Goal: Complete application form

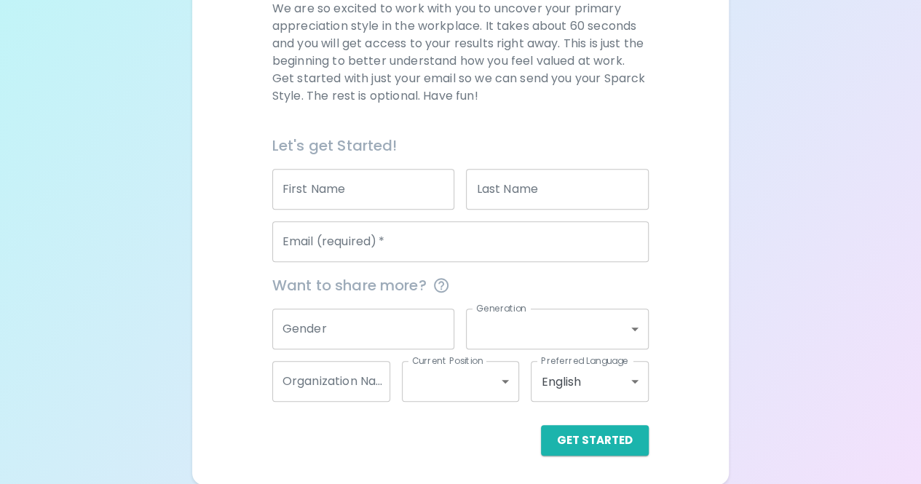
scroll to position [226, 0]
click at [595, 442] on button "Get Started" at bounding box center [595, 441] width 108 height 31
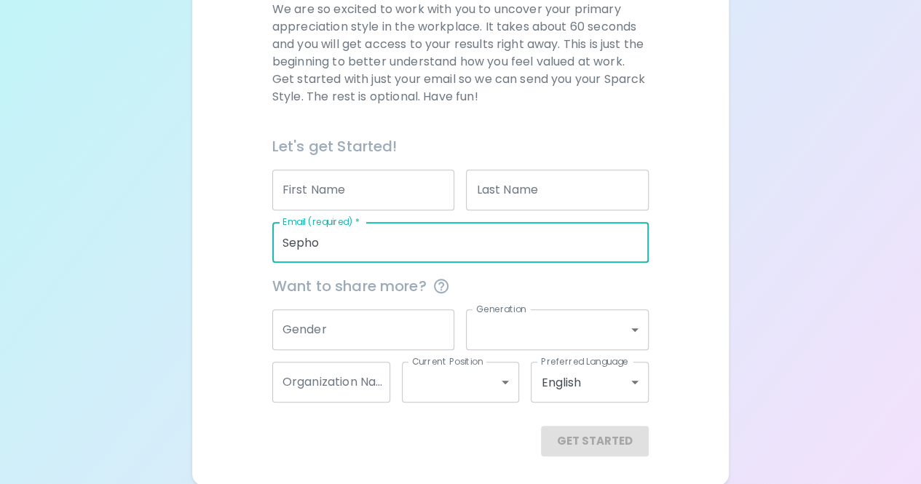
type input "[EMAIL_ADDRESS][DOMAIN_NAME]"
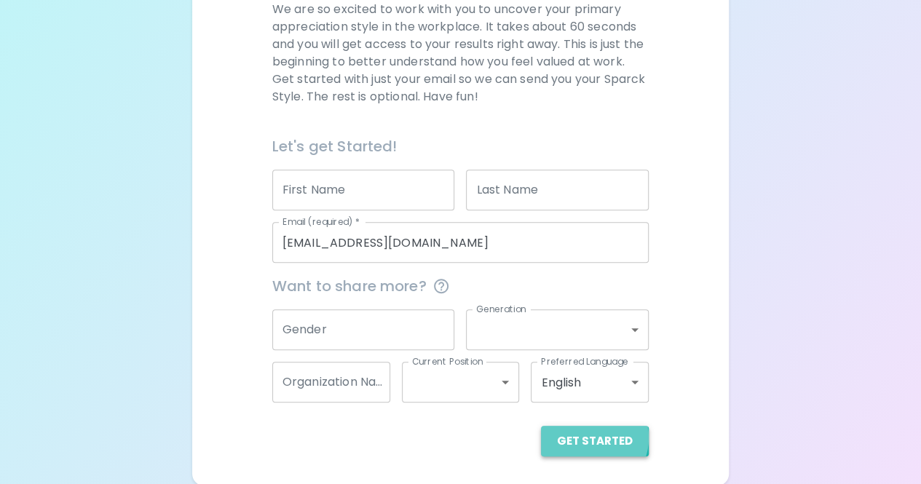
click at [592, 437] on button "Get Started" at bounding box center [595, 441] width 108 height 31
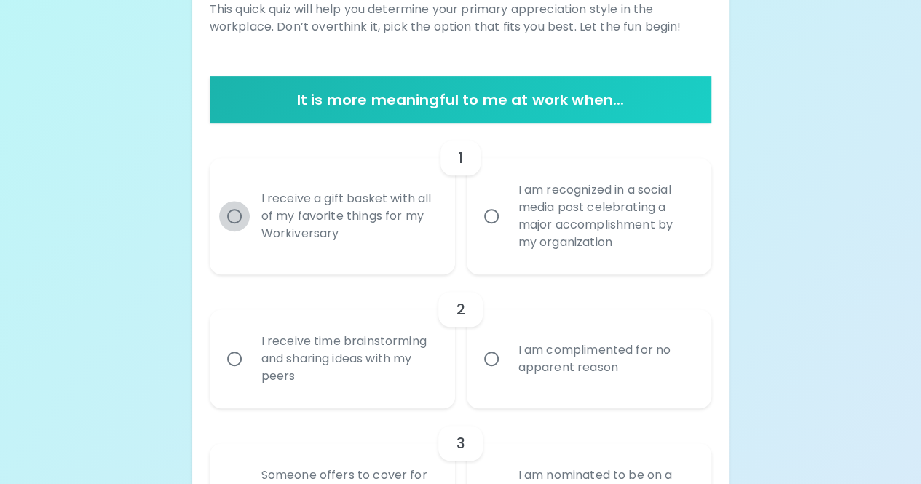
click at [234, 213] on input "I receive a gift basket with all of my favorite things for my Workiversary" at bounding box center [234, 216] width 31 height 31
radio input "true"
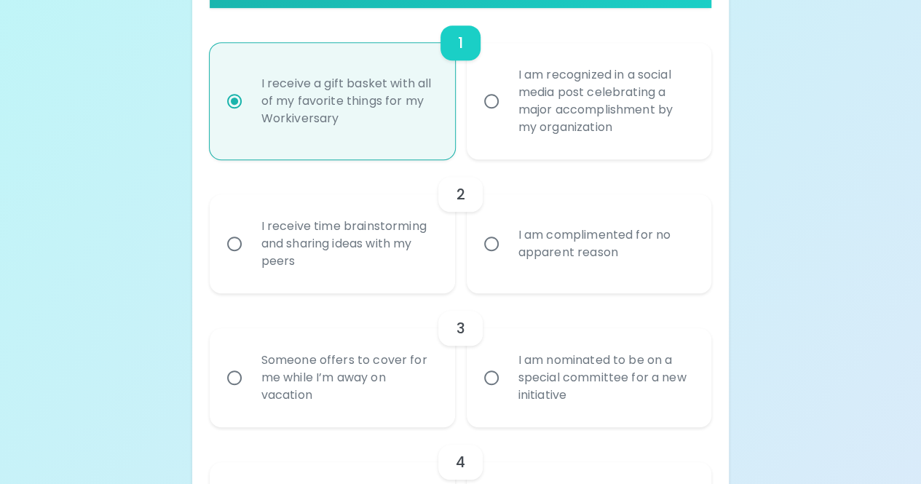
scroll to position [342, 0]
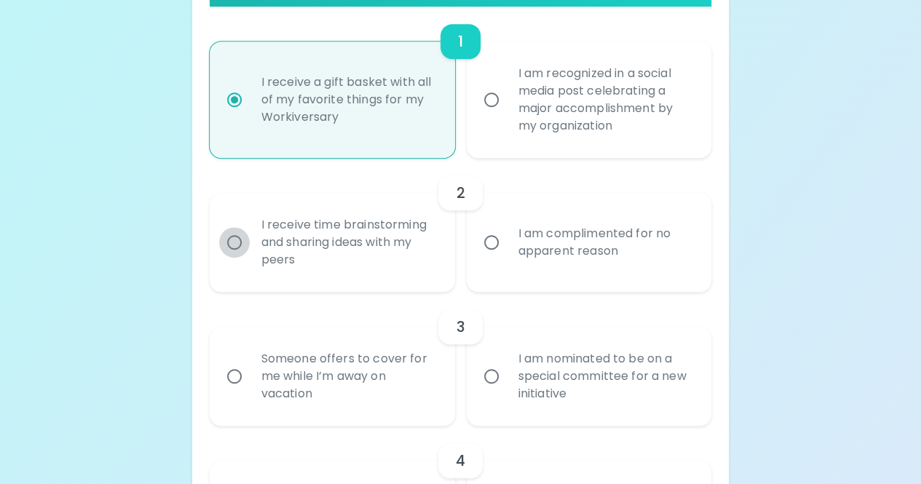
click at [231, 244] on input "I receive time brainstorming and sharing ideas with my peers" at bounding box center [234, 242] width 31 height 31
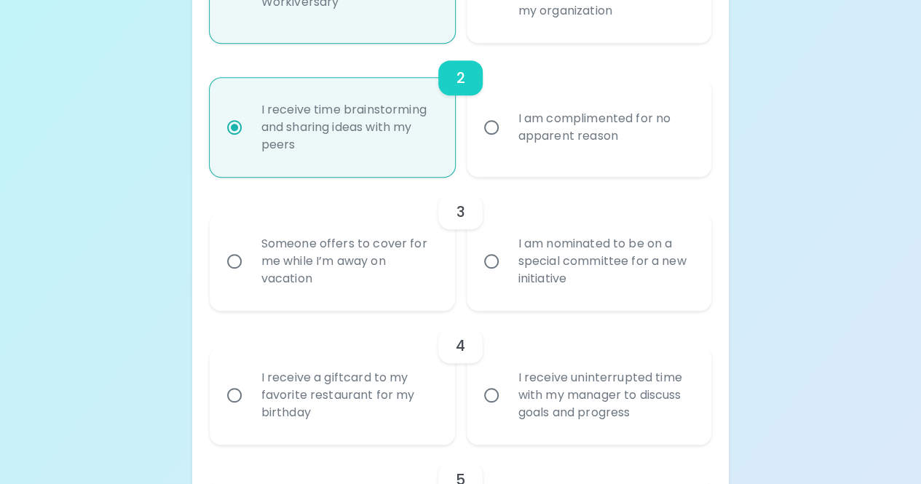
scroll to position [459, 0]
radio input "true"
click at [494, 257] on input "I am nominated to be on a special committee for a new initiative" at bounding box center [491, 260] width 31 height 31
radio input "false"
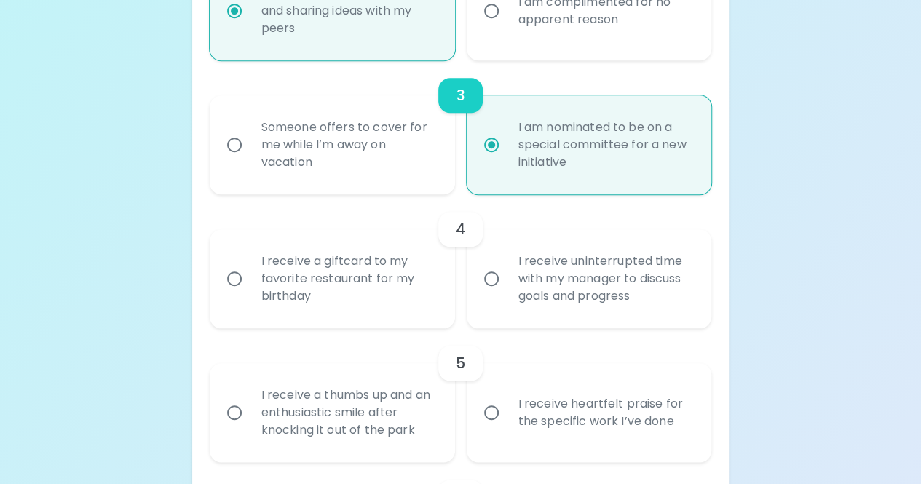
scroll to position [575, 0]
radio input "true"
click at [491, 271] on input "I receive uninterrupted time with my manager to discuss goals and progress" at bounding box center [491, 277] width 31 height 31
radio input "false"
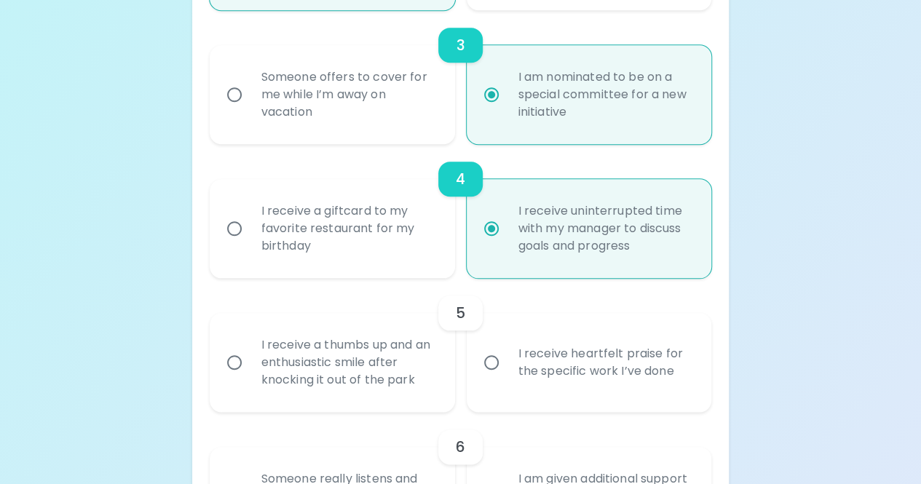
scroll to position [691, 0]
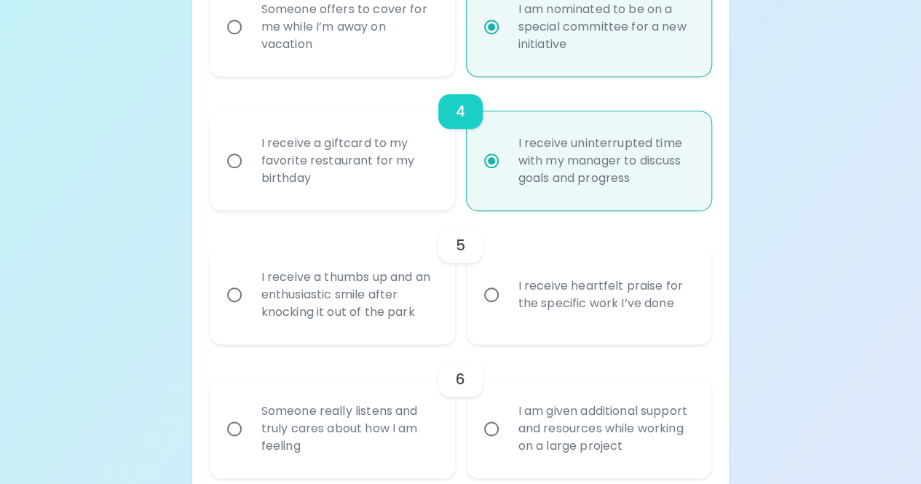
radio input "true"
click at [234, 292] on input "I receive a thumbs up and an enthusiastic smile after knocking it out of the pa…" at bounding box center [234, 295] width 31 height 31
radio input "false"
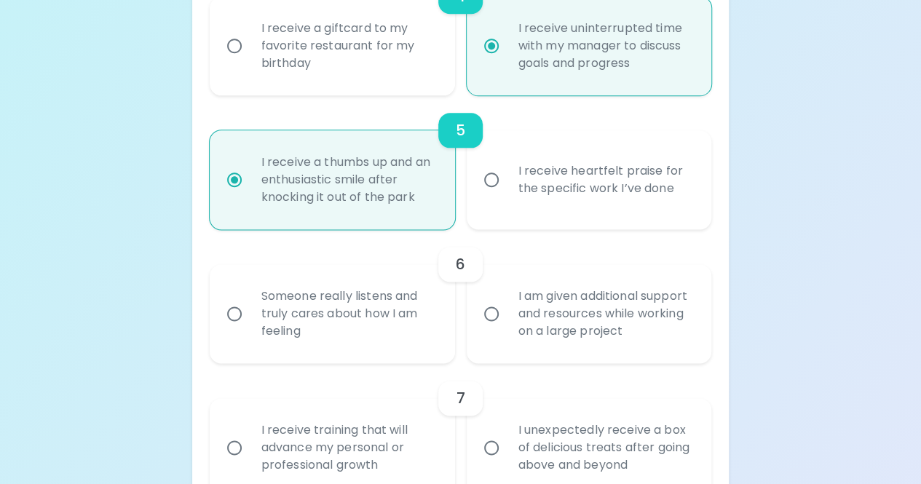
scroll to position [808, 0]
radio input "true"
click at [496, 312] on input "I am given additional support and resources while working on a large project" at bounding box center [491, 312] width 31 height 31
radio input "false"
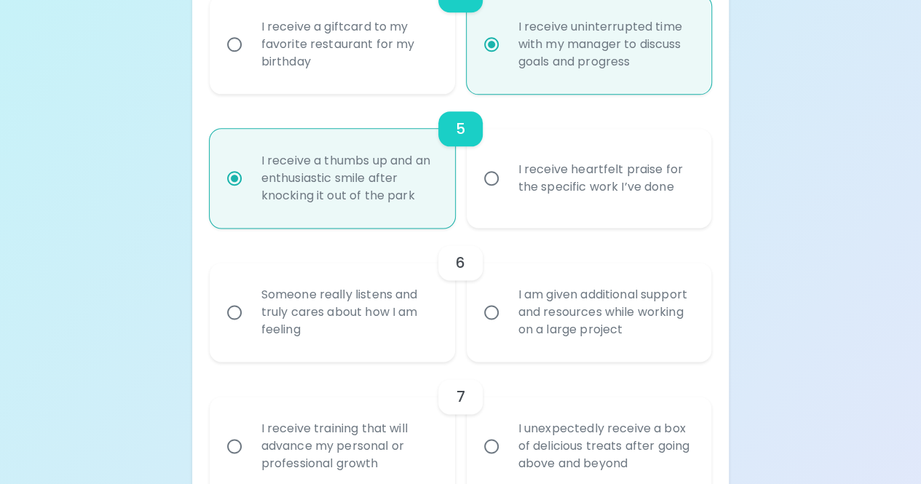
radio input "false"
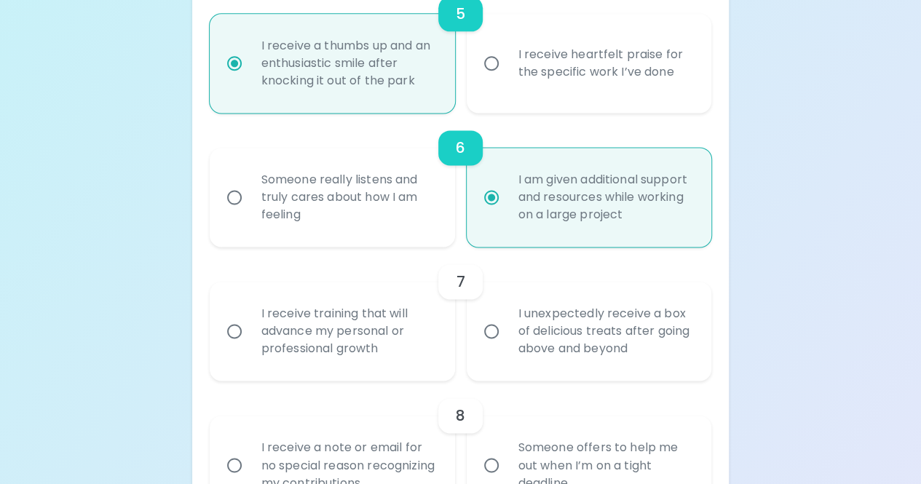
scroll to position [924, 0]
radio input "true"
click at [230, 330] on input "I receive training that will advance my personal or professional growth" at bounding box center [234, 329] width 31 height 31
radio input "false"
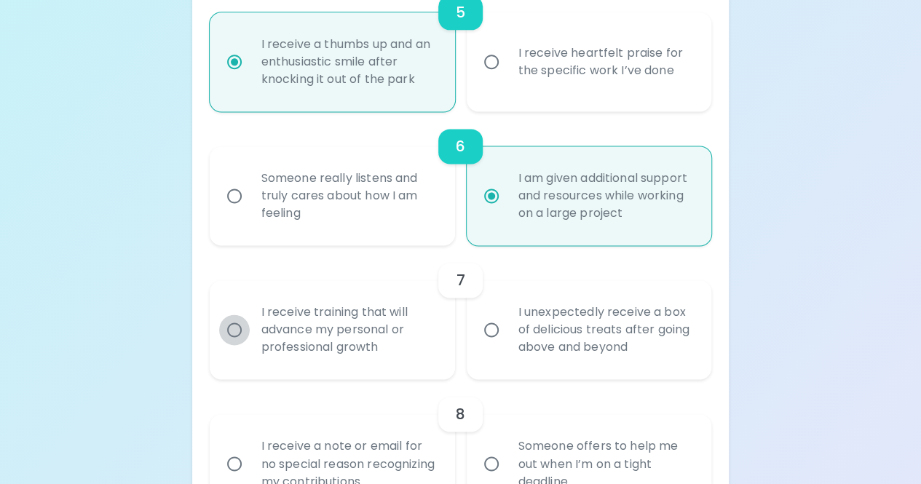
radio input "false"
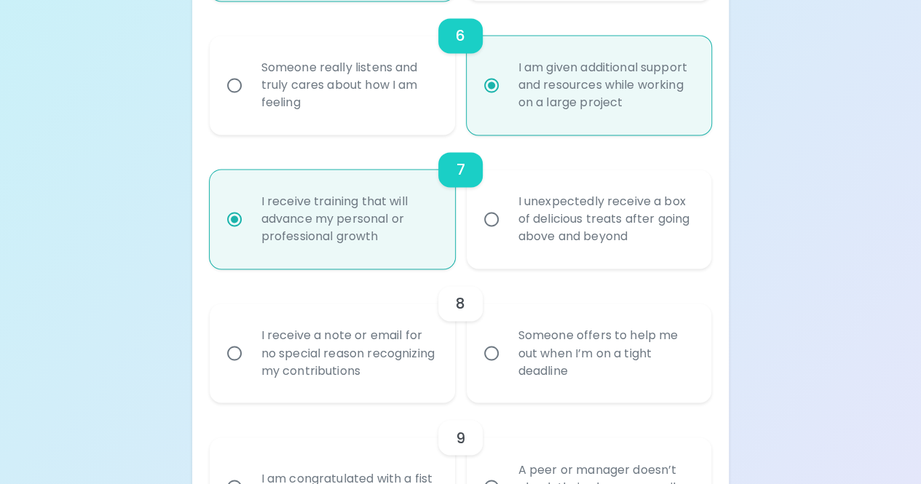
scroll to position [1041, 0]
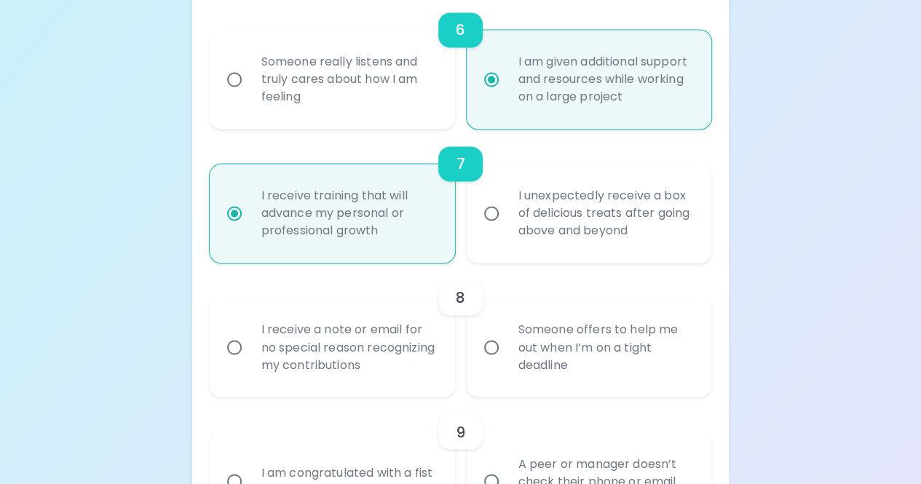
radio input "true"
click at [496, 349] on input "Someone offers to help me out when I’m on a tight deadline" at bounding box center [491, 347] width 31 height 31
radio input "false"
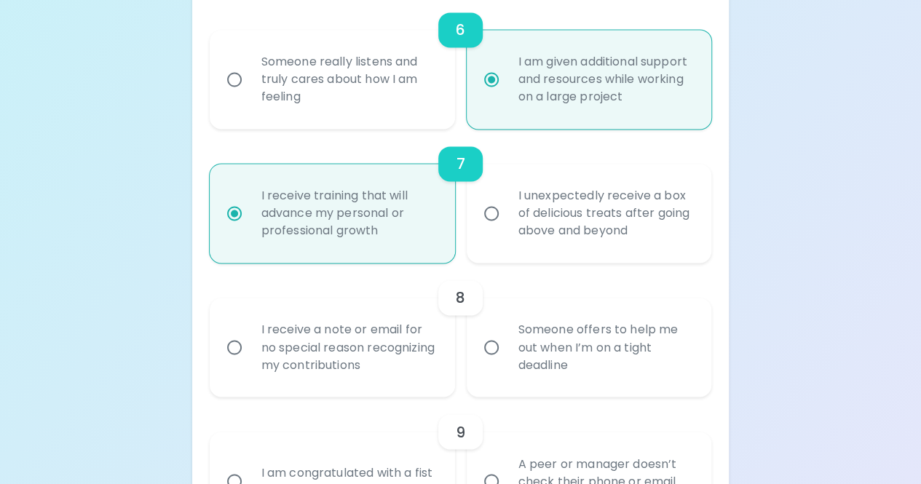
radio input "false"
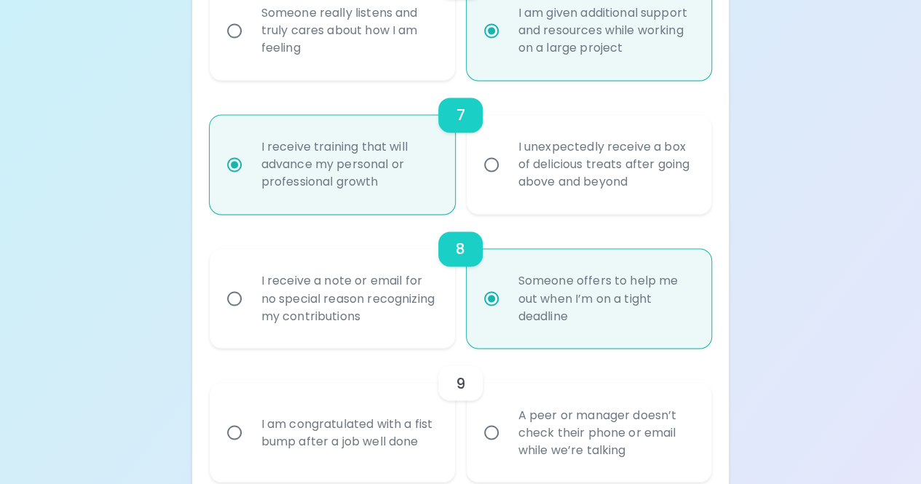
scroll to position [1157, 0]
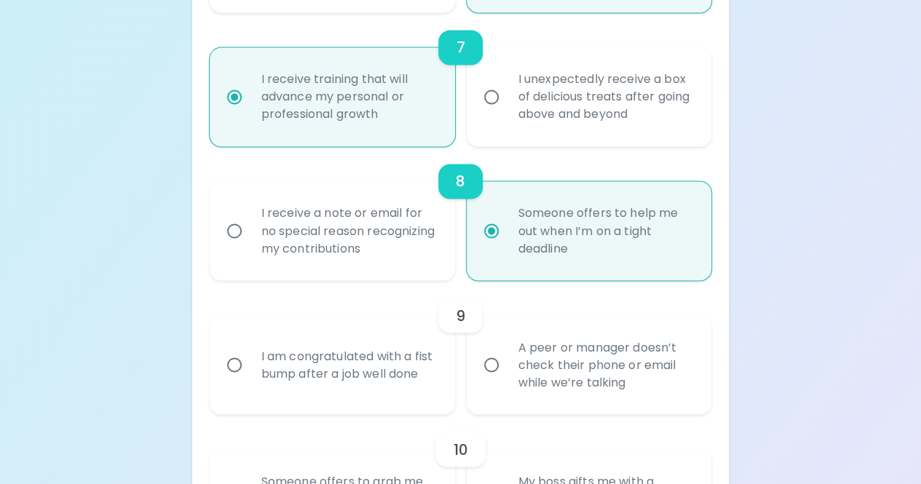
radio input "true"
click at [488, 364] on input "A peer or manager doesn’t check their phone or email while we’re talking" at bounding box center [491, 364] width 31 height 31
radio input "false"
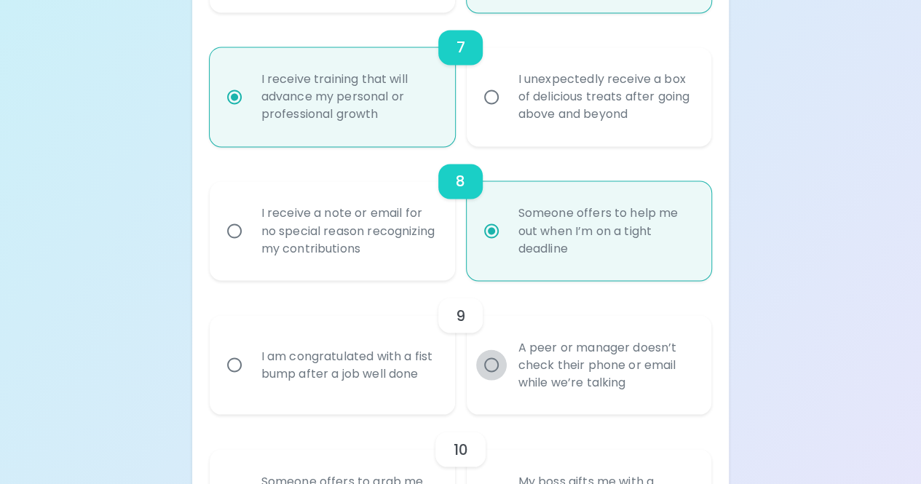
radio input "false"
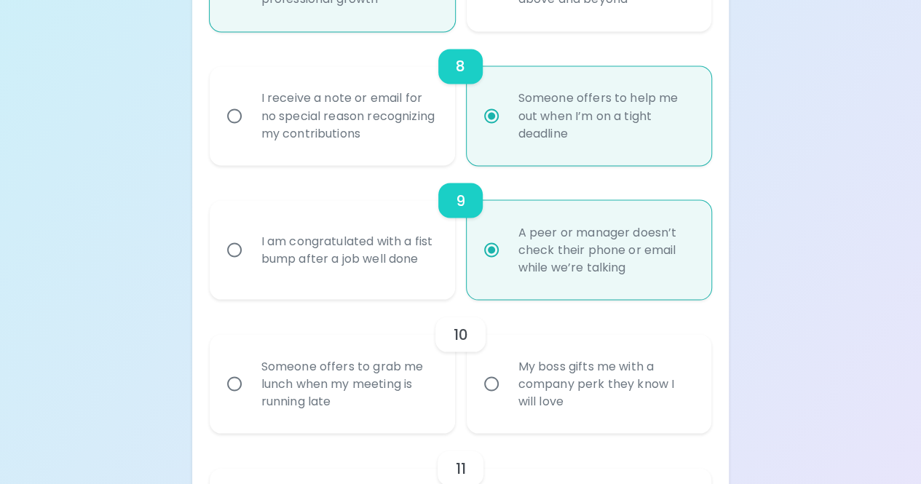
scroll to position [1274, 0]
radio input "true"
click at [236, 383] on input "Someone offers to grab me lunch when my meeting is running late" at bounding box center [234, 382] width 31 height 31
radio input "false"
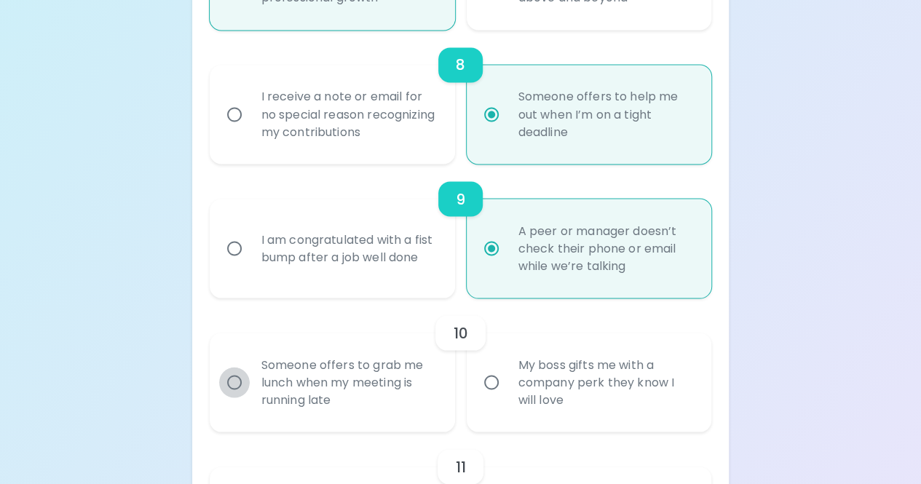
radio input "false"
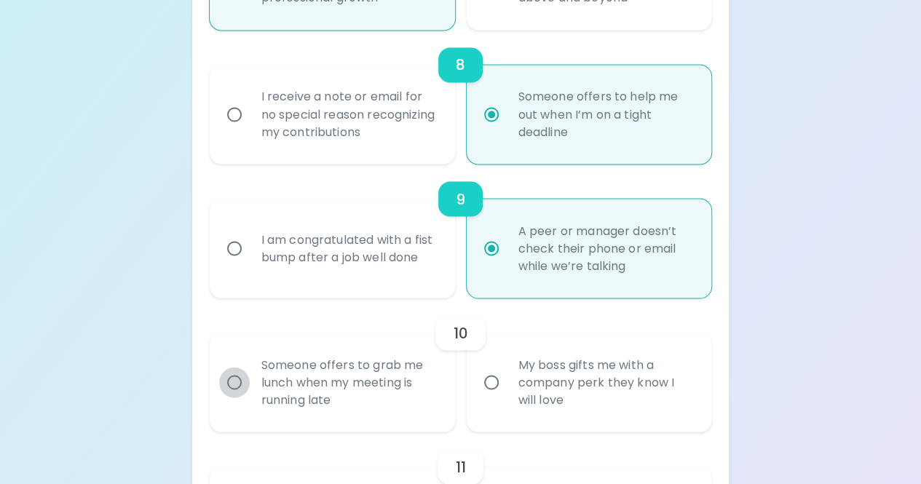
radio input "false"
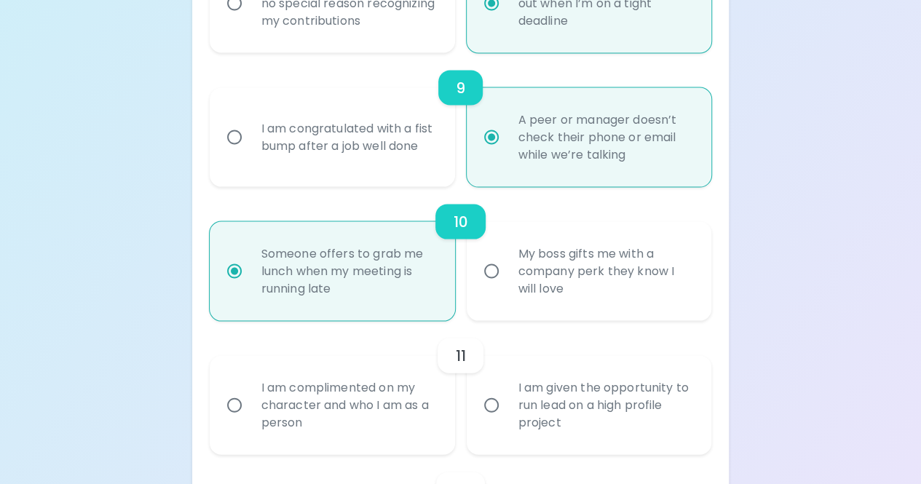
scroll to position [1390, 0]
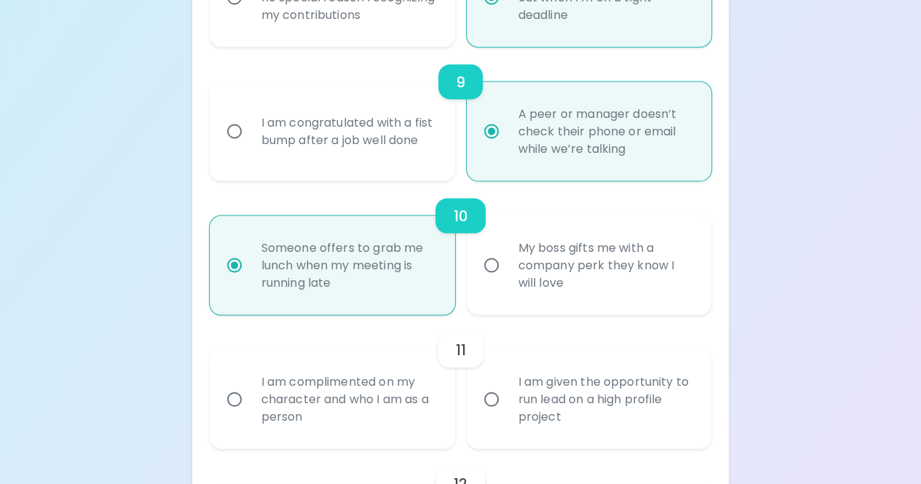
radio input "true"
click at [233, 397] on input "I am complimented on my character and who I am as a person" at bounding box center [234, 399] width 31 height 31
radio input "false"
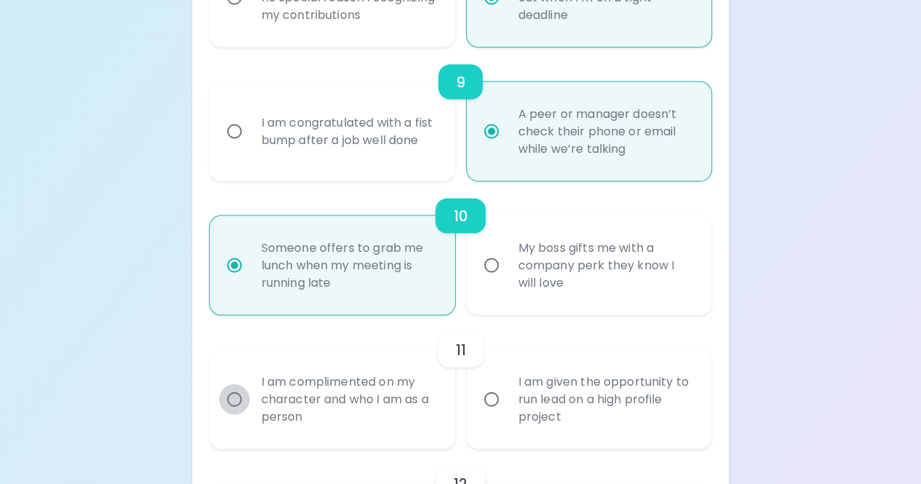
radio input "false"
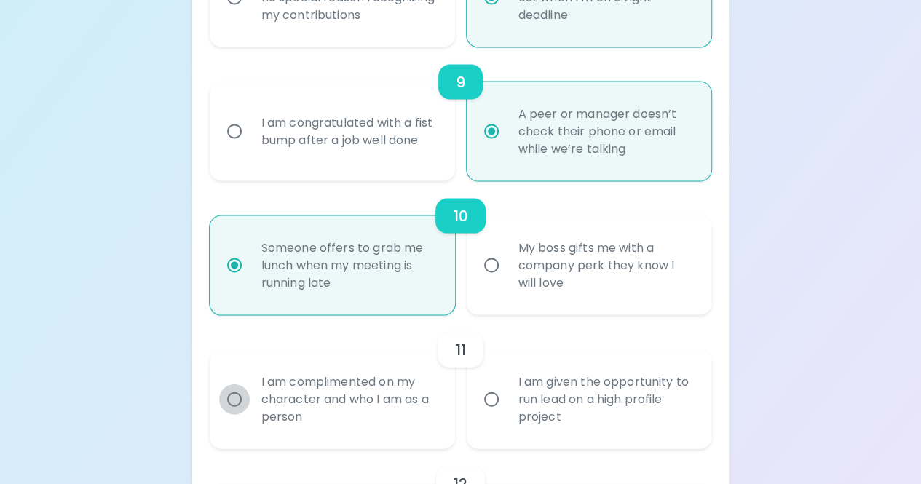
radio input "false"
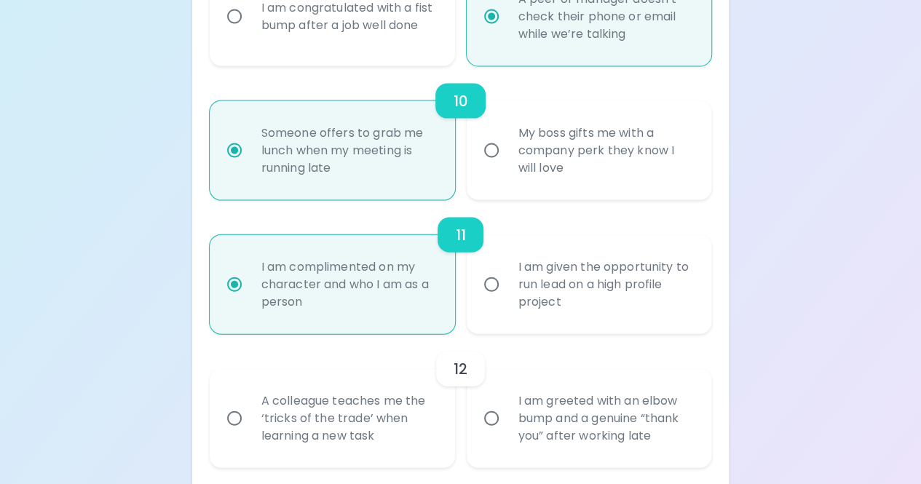
scroll to position [1507, 0]
radio input "true"
click at [231, 417] on input "A colleague teaches me the ‘tricks of the trade’ when learning a new task" at bounding box center [234, 417] width 31 height 31
radio input "false"
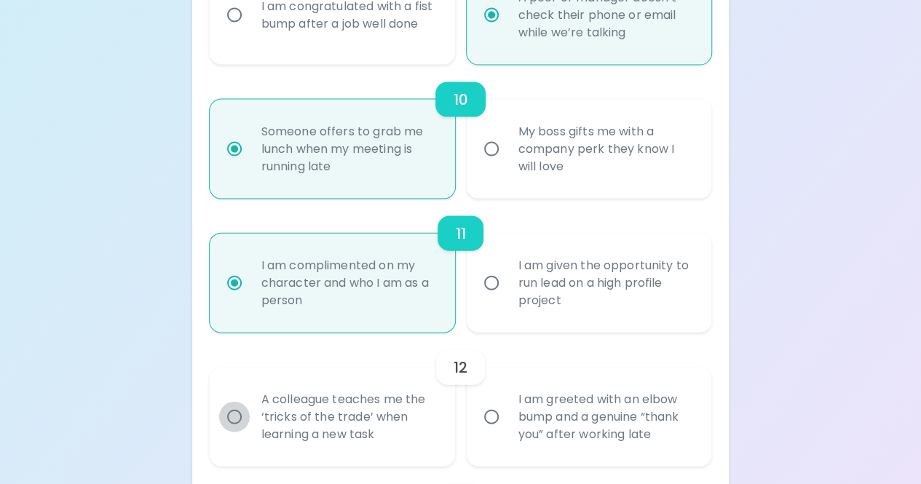
radio input "false"
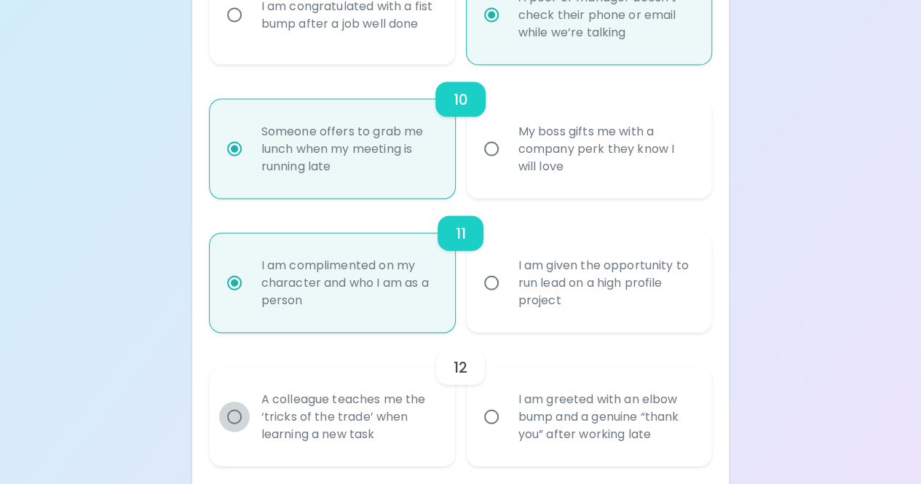
radio input "false"
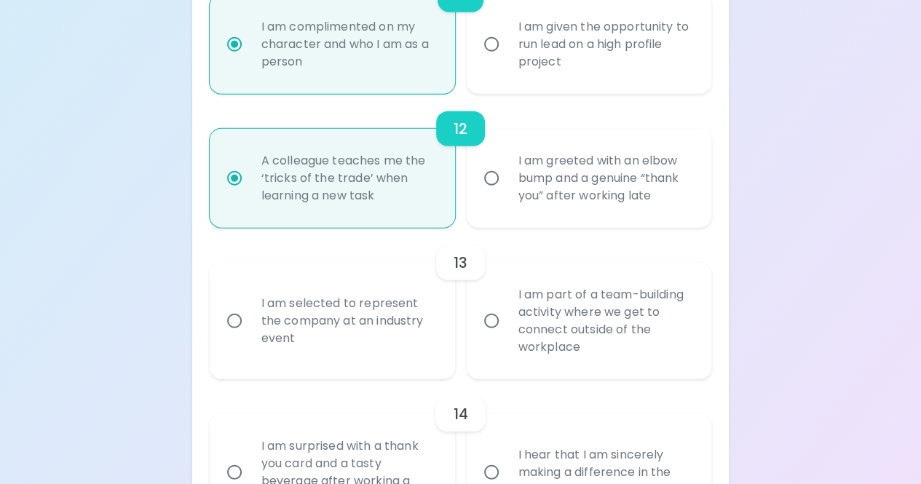
scroll to position [1745, 0]
radio input "true"
click at [234, 318] on input "I am selected to represent the company at an industry event" at bounding box center [234, 321] width 31 height 31
radio input "false"
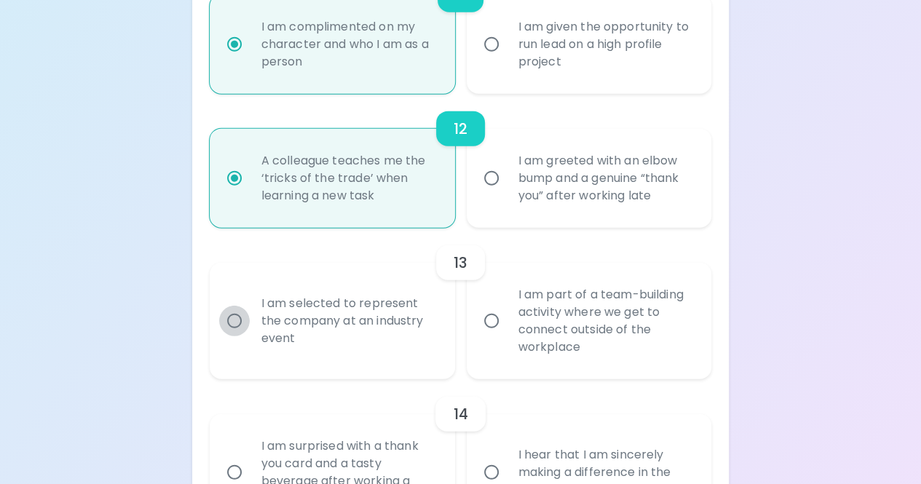
radio input "false"
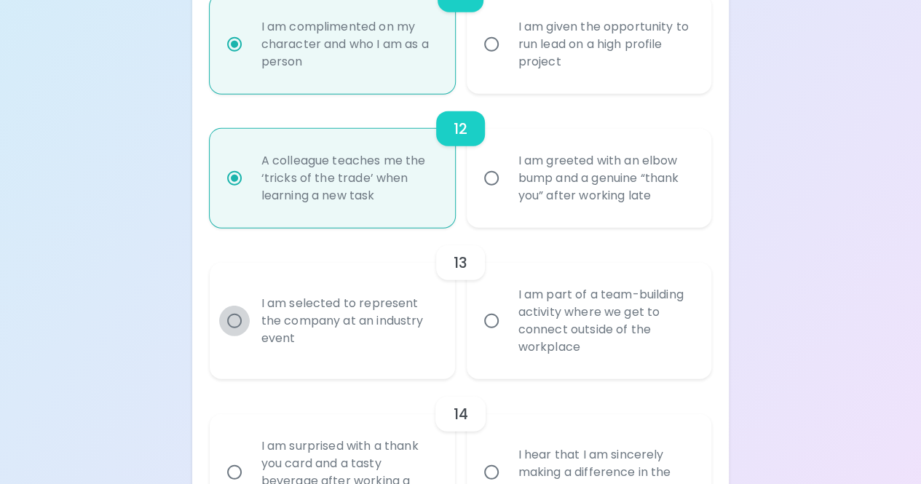
radio input "false"
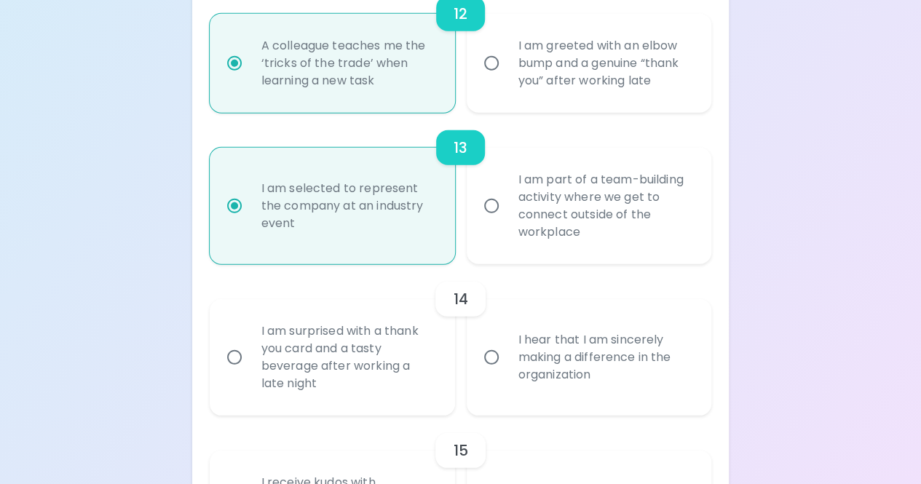
scroll to position [1862, 0]
radio input "true"
click at [490, 354] on input "I hear that I am sincerely making a difference in the organization" at bounding box center [491, 356] width 31 height 31
radio input "false"
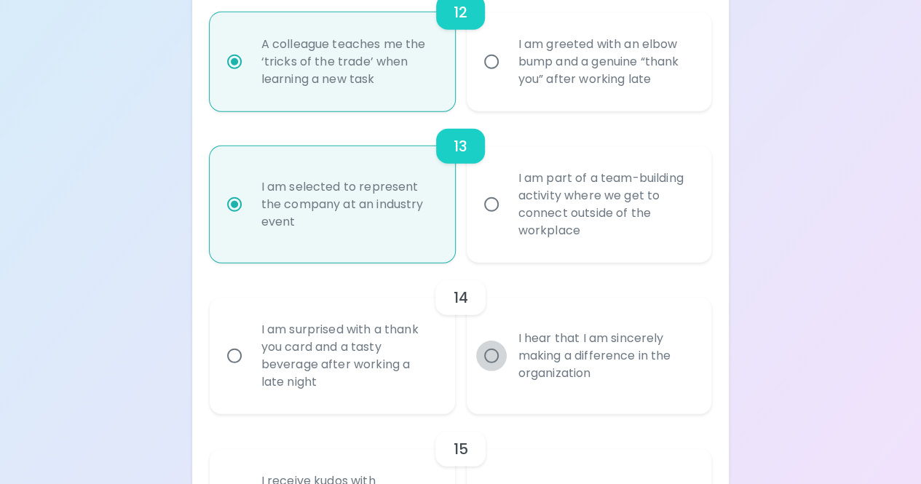
radio input "false"
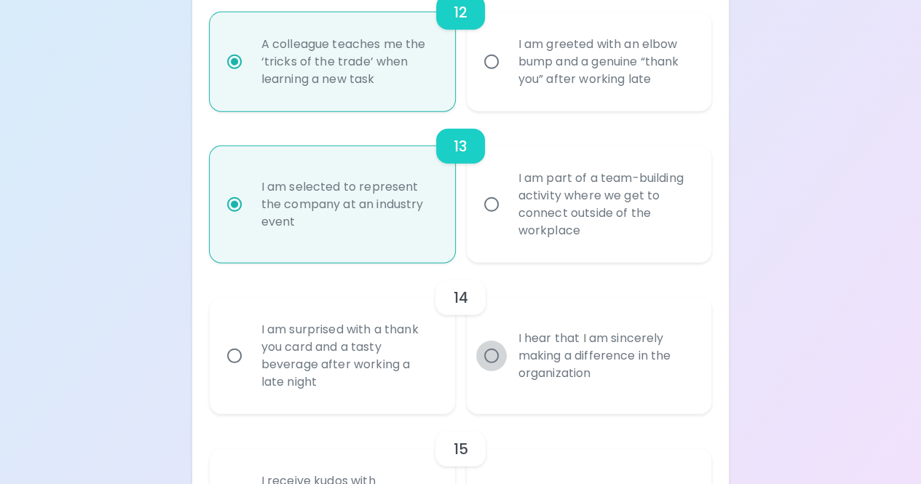
radio input "false"
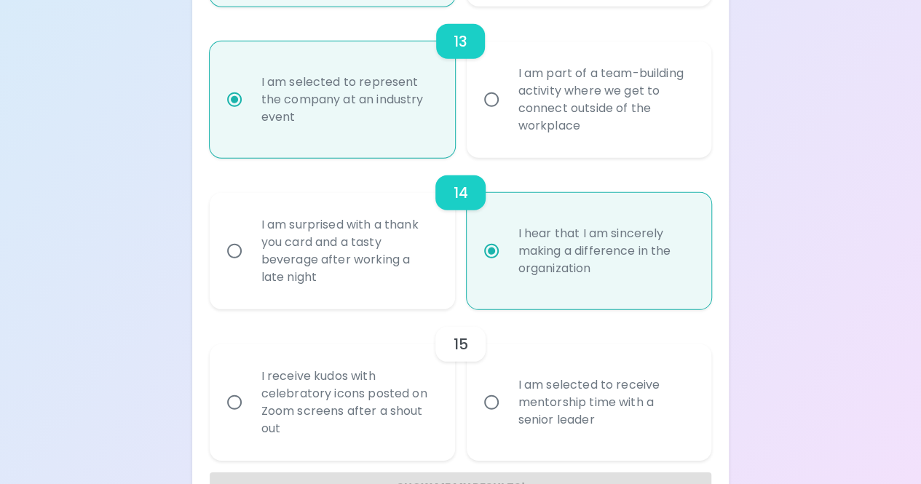
scroll to position [1978, 0]
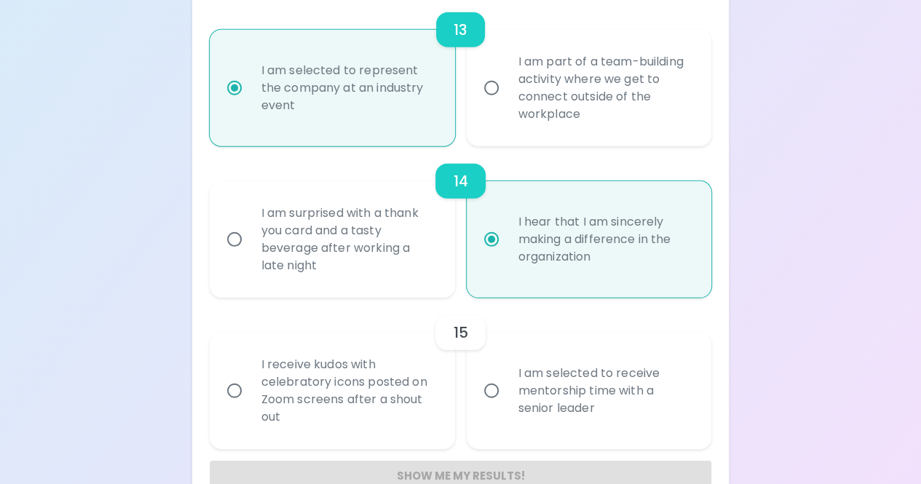
radio input "true"
click at [483, 392] on input "I am selected to receive mentorship time with a senior leader" at bounding box center [491, 391] width 31 height 31
radio input "false"
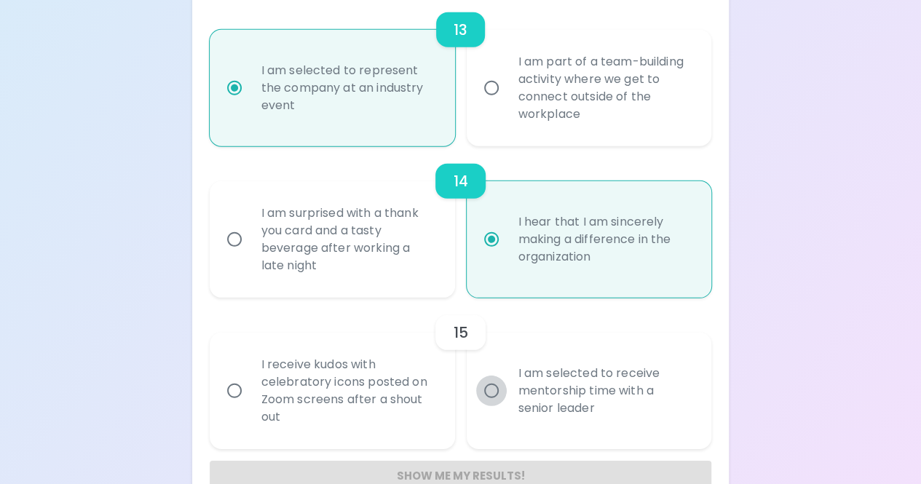
radio input "false"
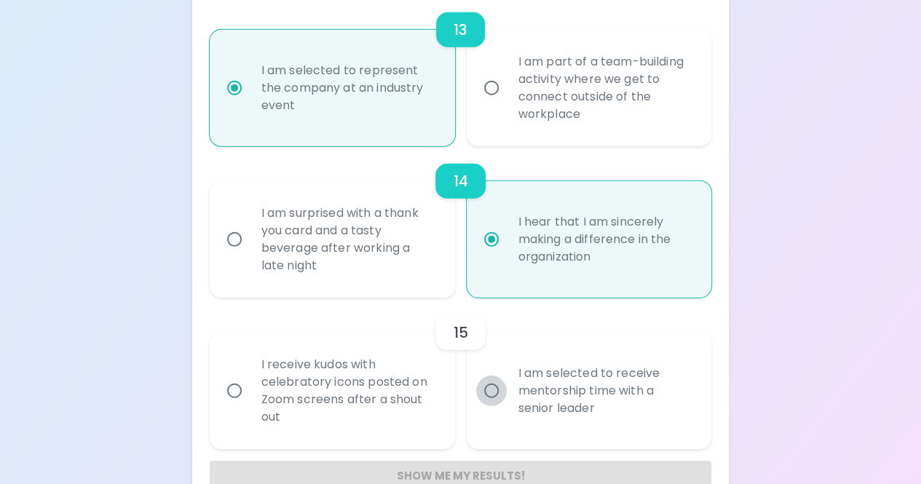
radio input "false"
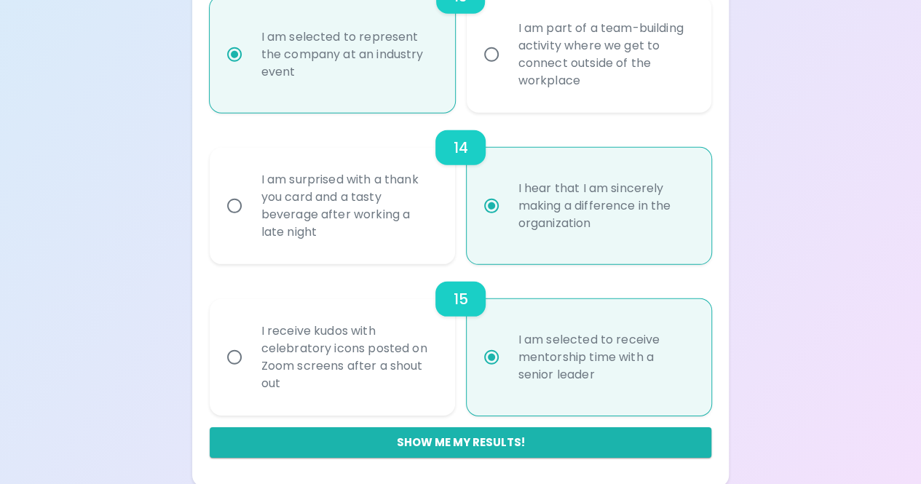
scroll to position [2014, 0]
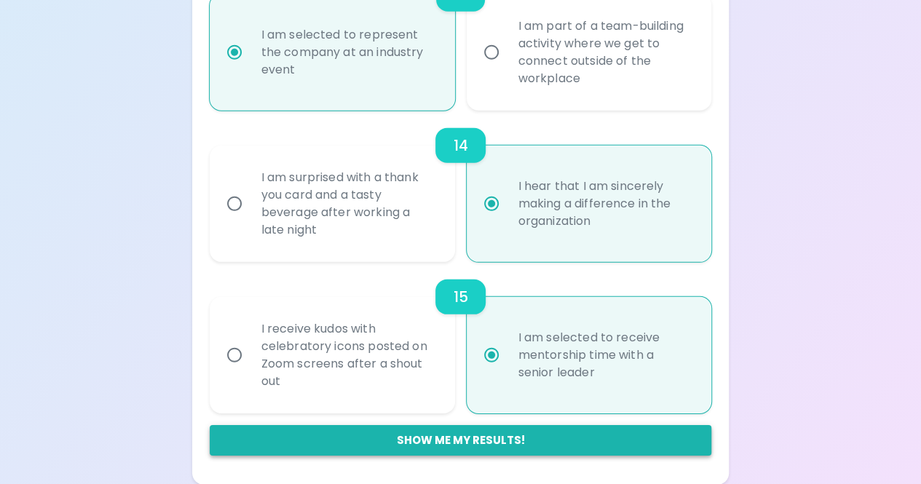
radio input "true"
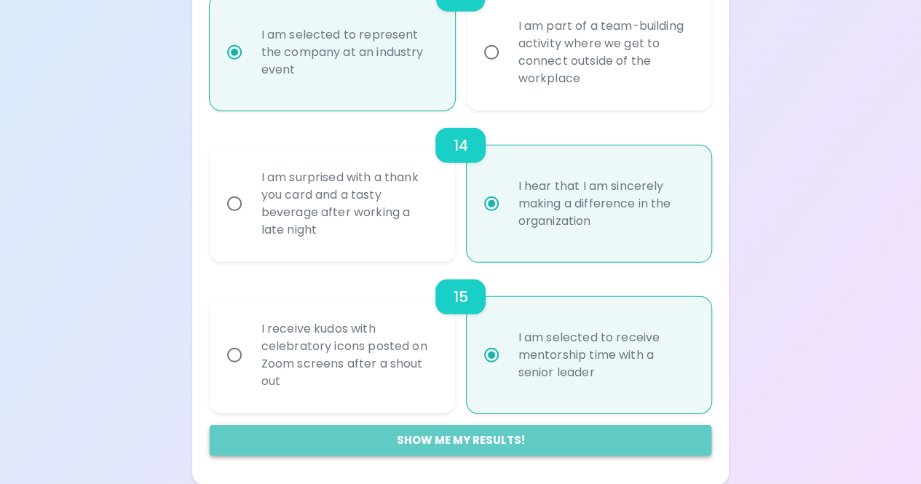
click at [464, 438] on button "Show me my results!" at bounding box center [461, 440] width 502 height 31
radio input "false"
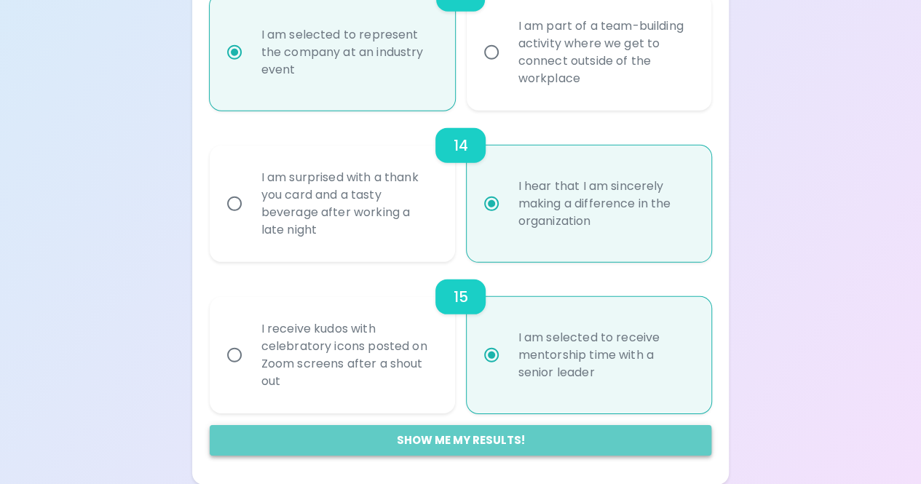
radio input "false"
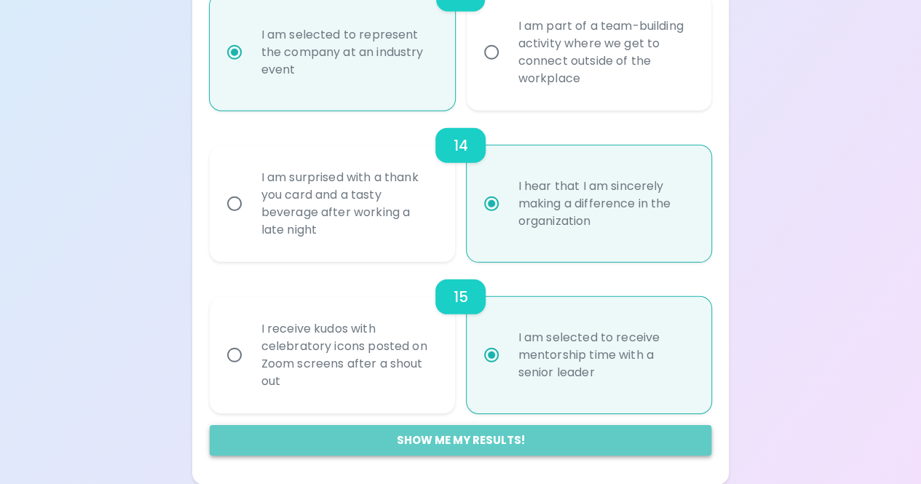
radio input "false"
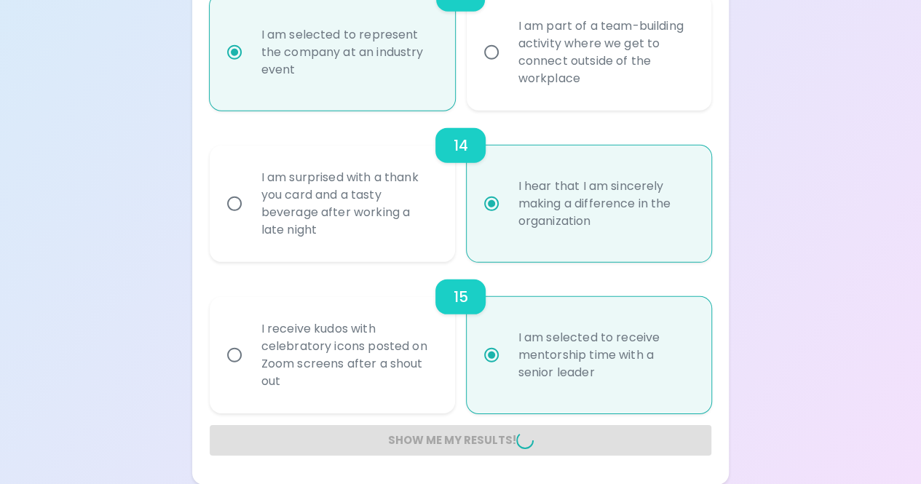
radio input "false"
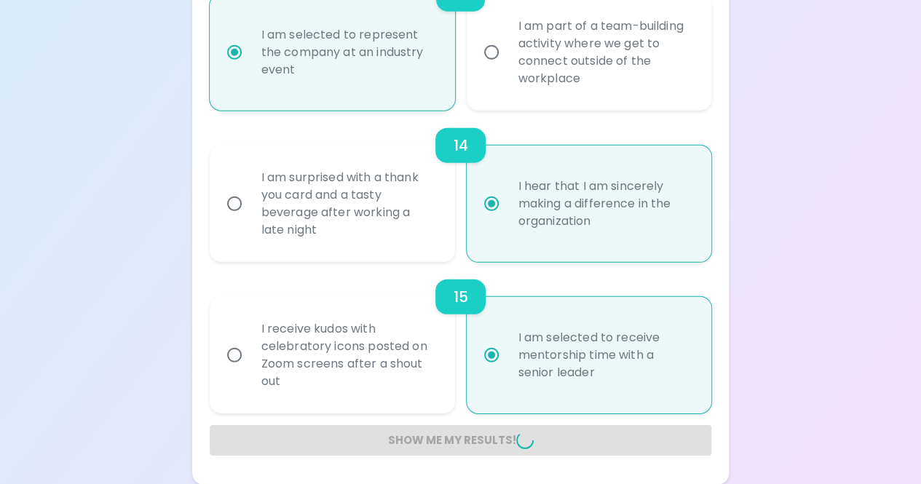
radio input "false"
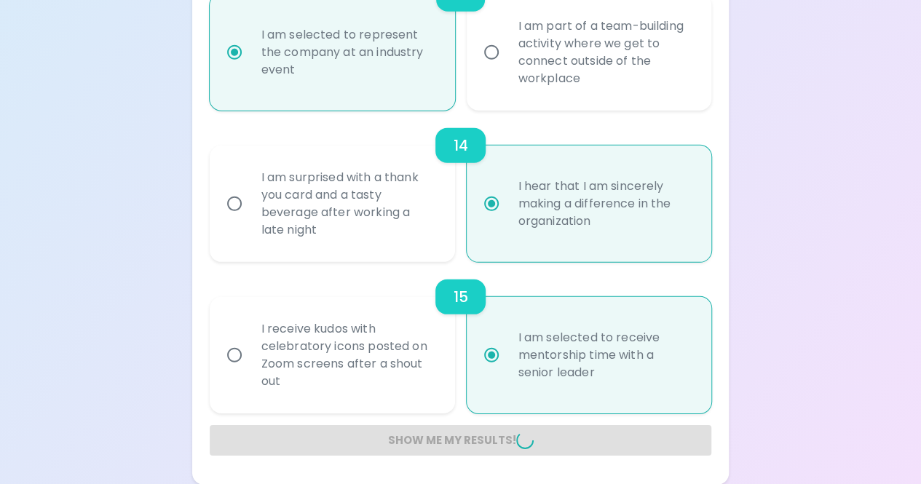
radio input "false"
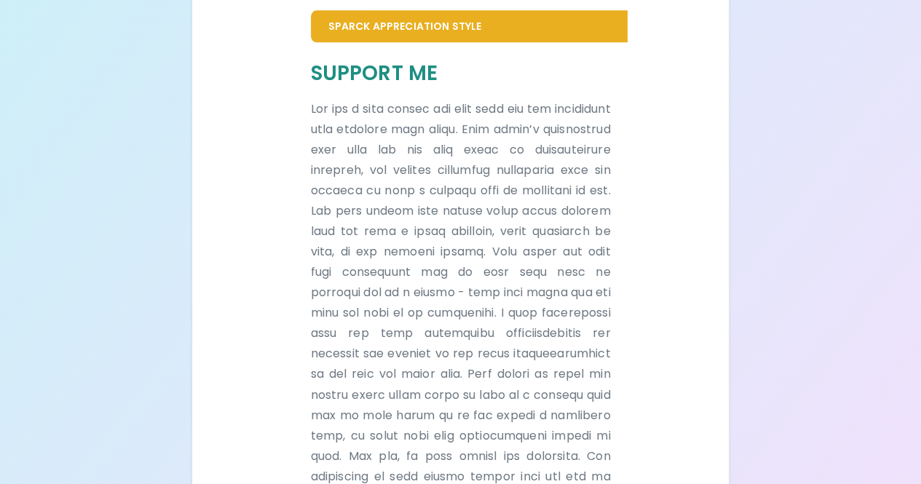
scroll to position [992, 0]
